Goal: Information Seeking & Learning: Check status

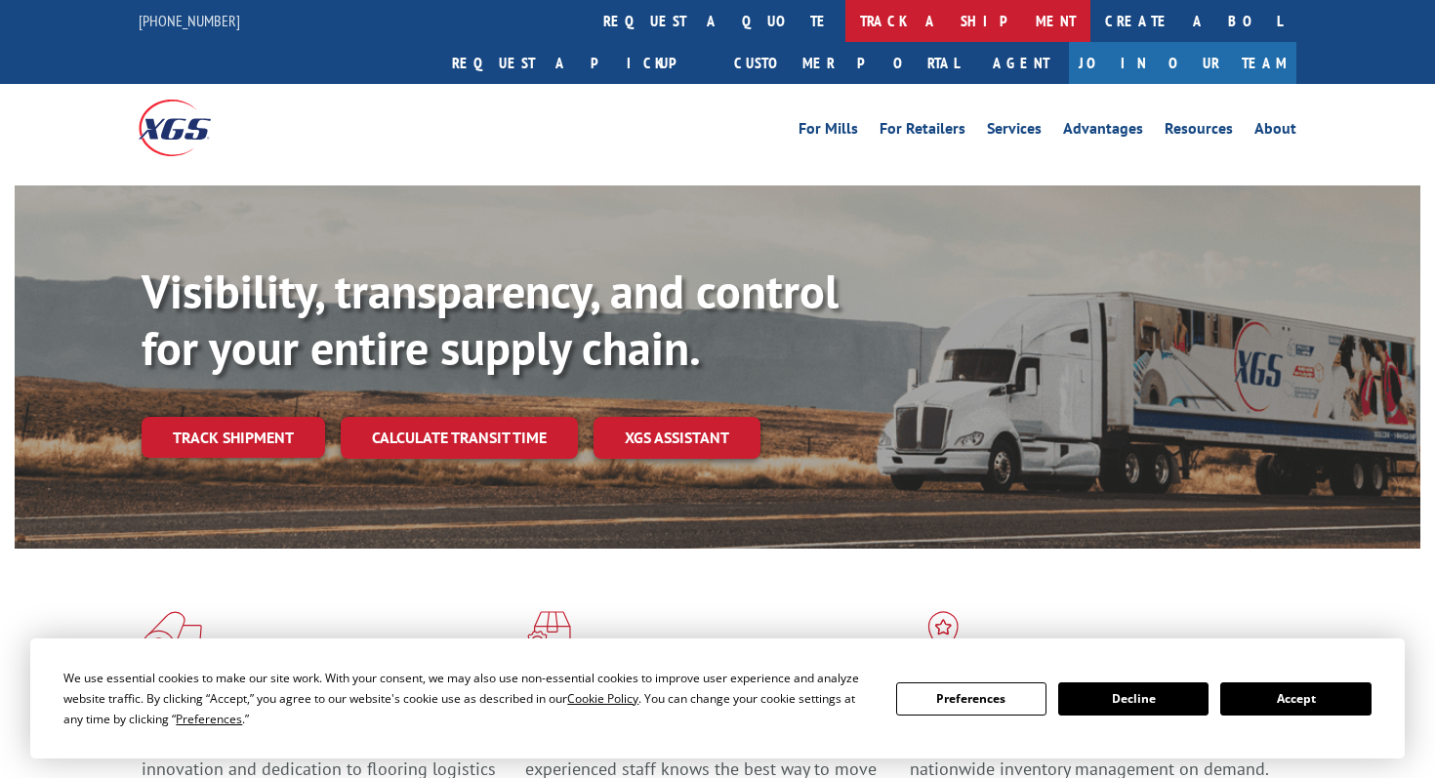
click at [846, 11] on link "track a shipment" at bounding box center [968, 21] width 245 height 42
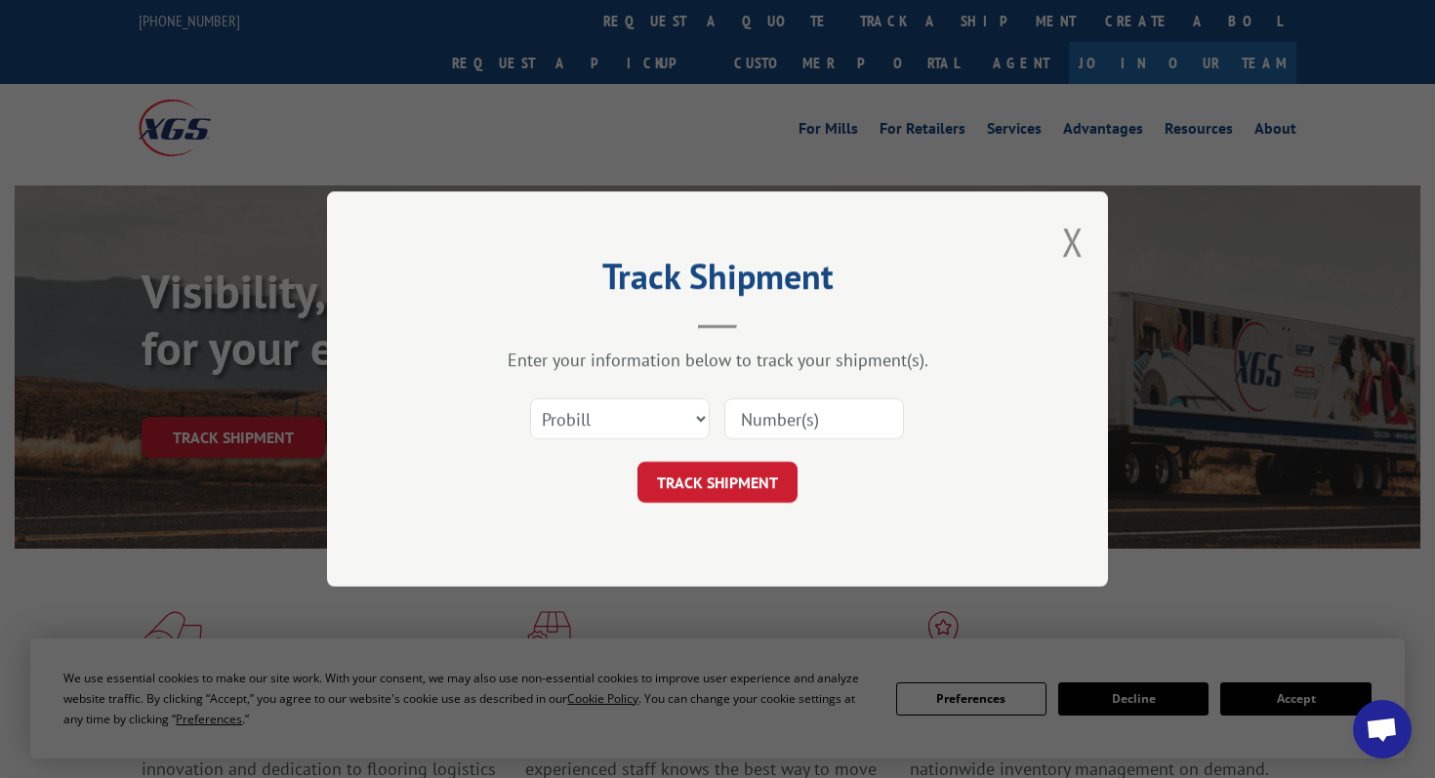
click at [770, 410] on input at bounding box center [815, 418] width 180 height 41
paste input "17409103"
type input "17409103"
click button "TRACK SHIPMENT" at bounding box center [718, 482] width 160 height 41
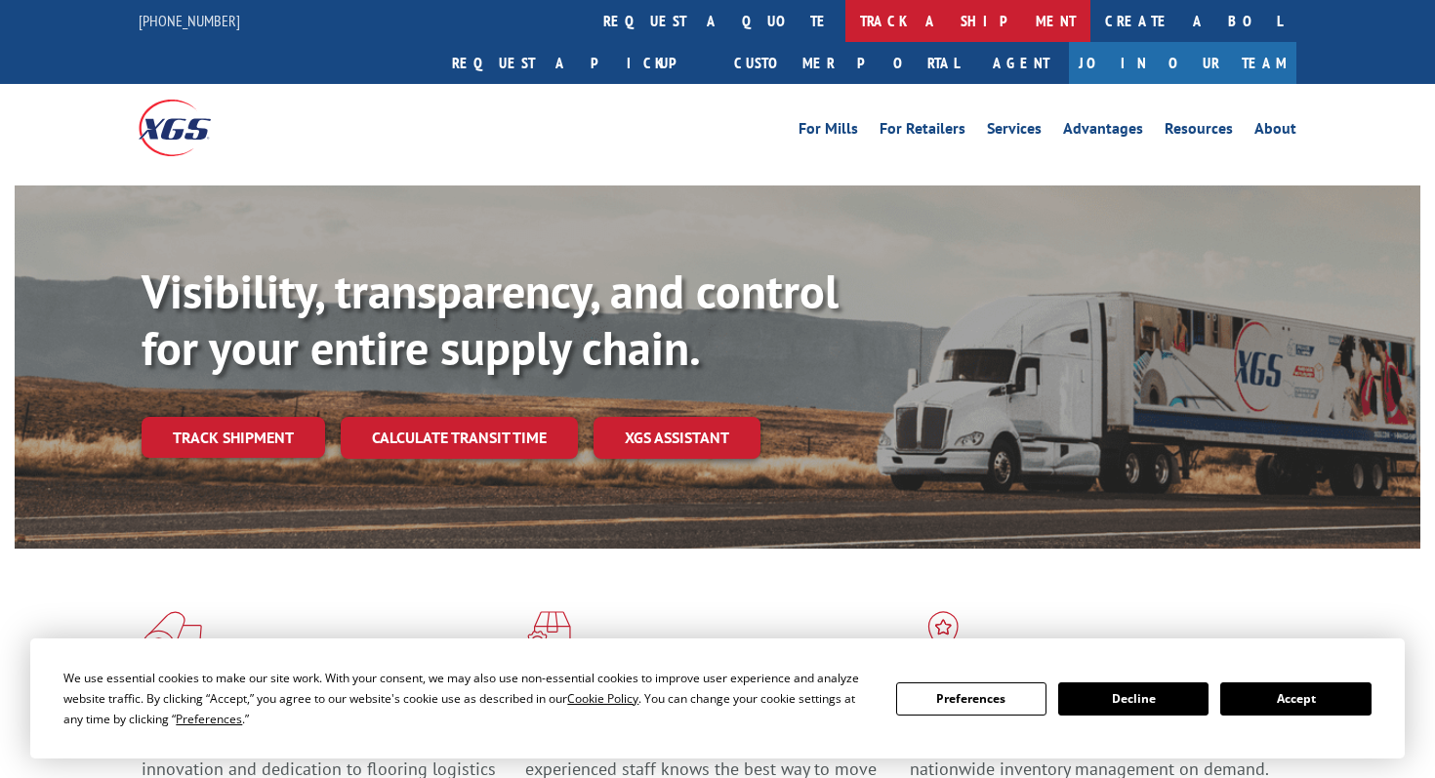
click at [846, 36] on link "track a shipment" at bounding box center [968, 21] width 245 height 42
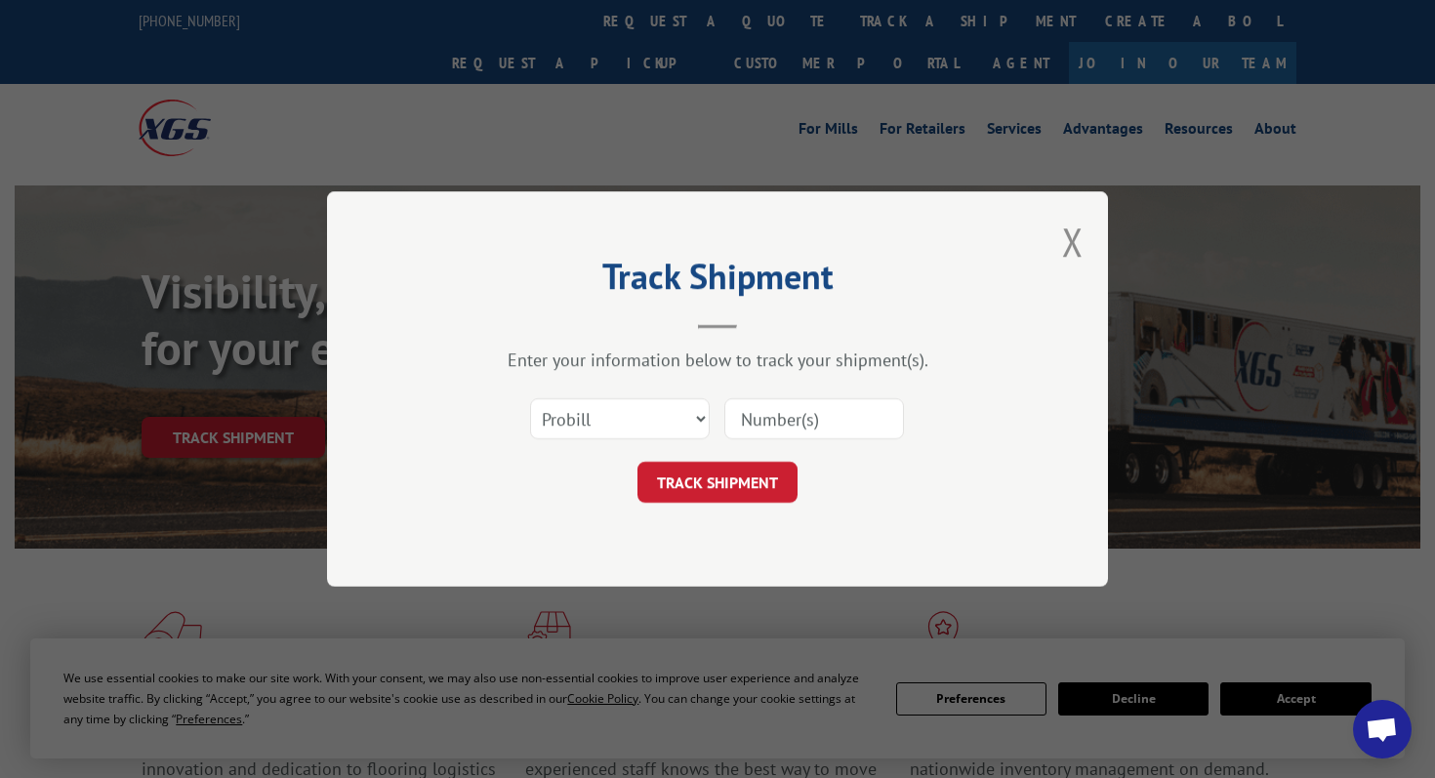
click at [801, 417] on input at bounding box center [815, 418] width 180 height 41
paste input "17696538"
type input "17696538"
click button "TRACK SHIPMENT" at bounding box center [718, 482] width 160 height 41
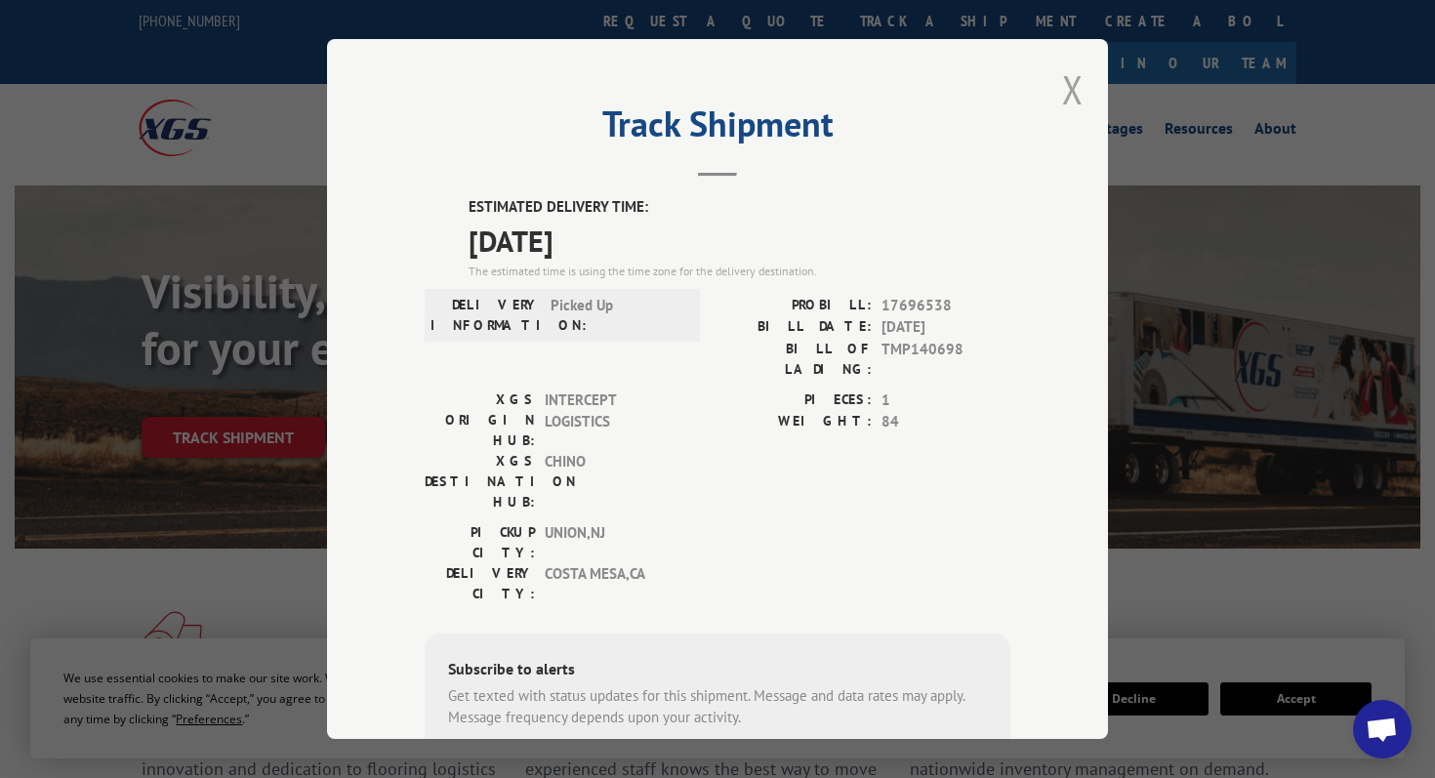
click at [1067, 82] on button "Close modal" at bounding box center [1072, 89] width 21 height 52
